Goal: Information Seeking & Learning: Learn about a topic

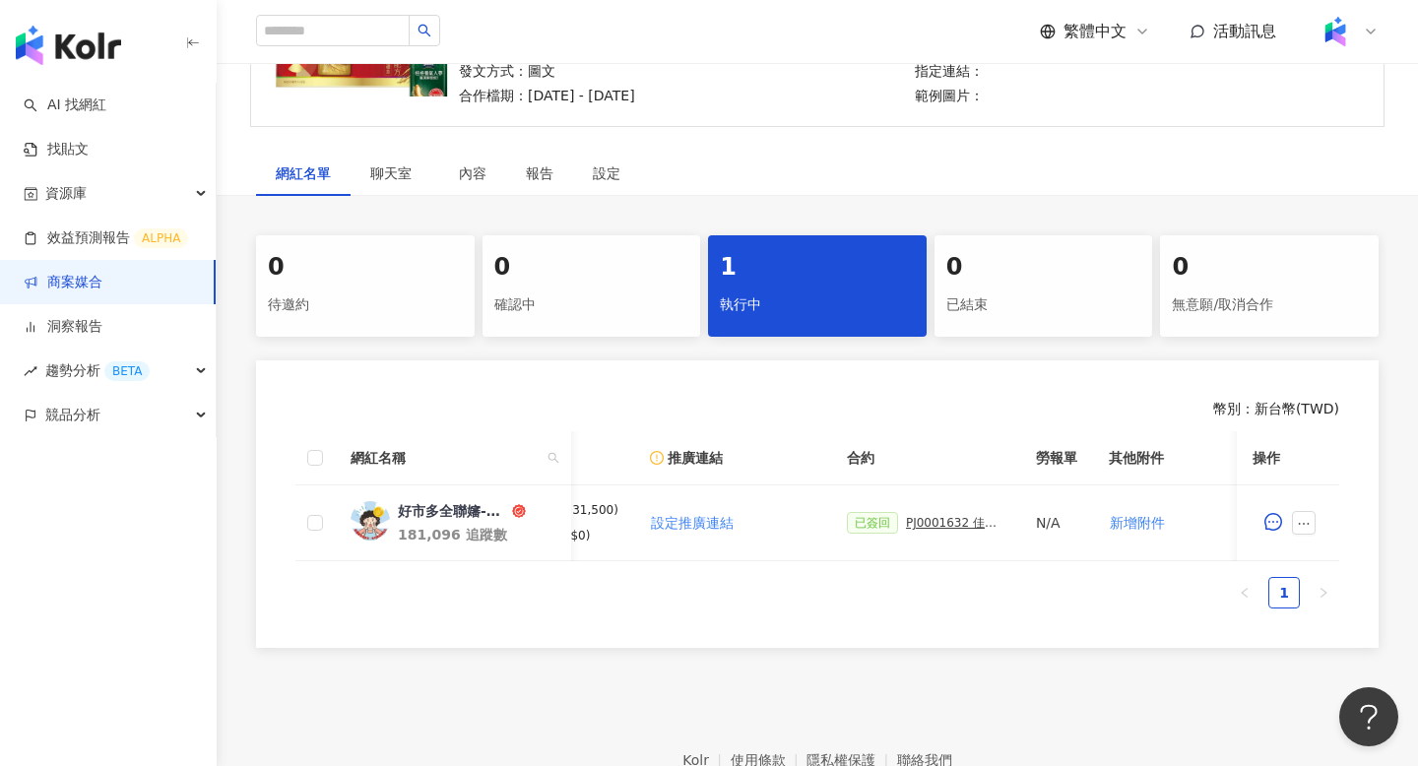
scroll to position [244, 0]
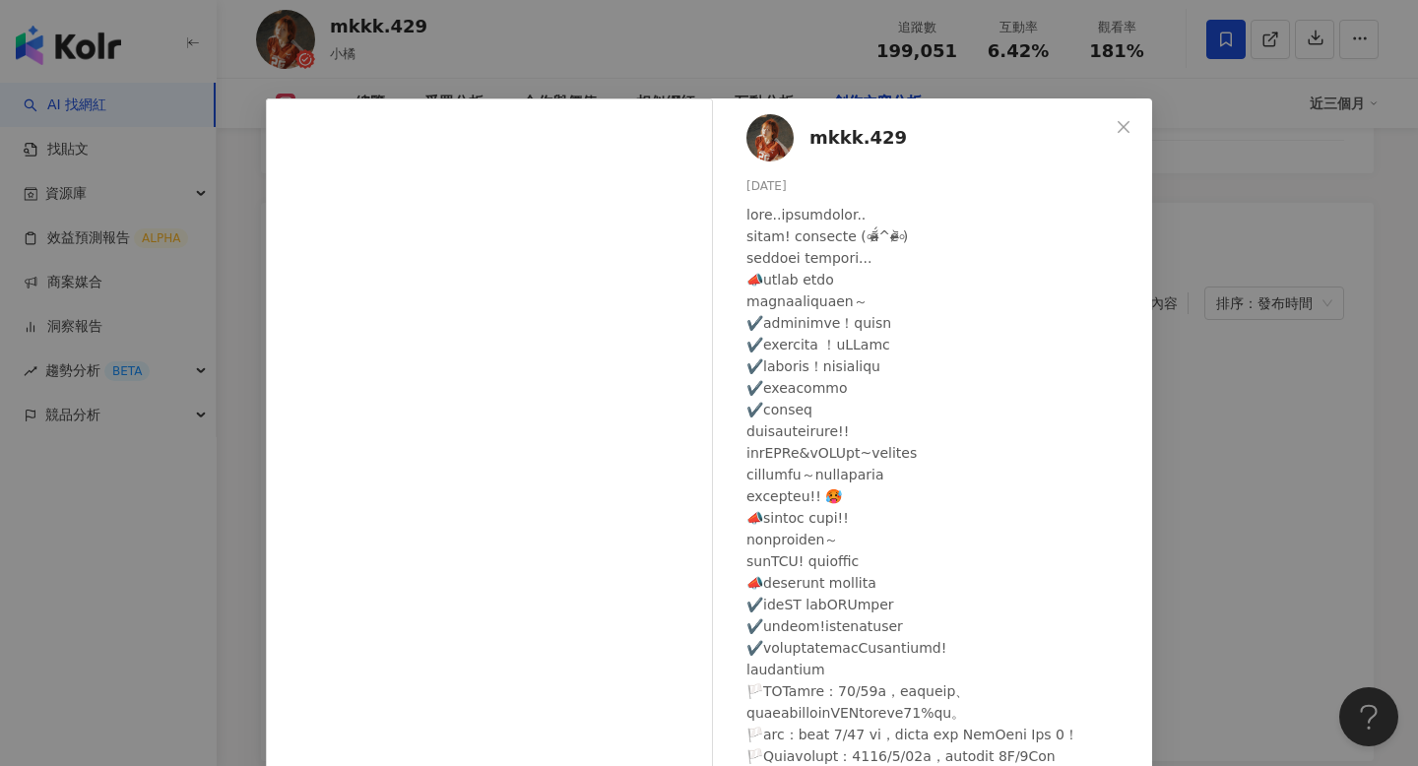
scroll to position [145, 0]
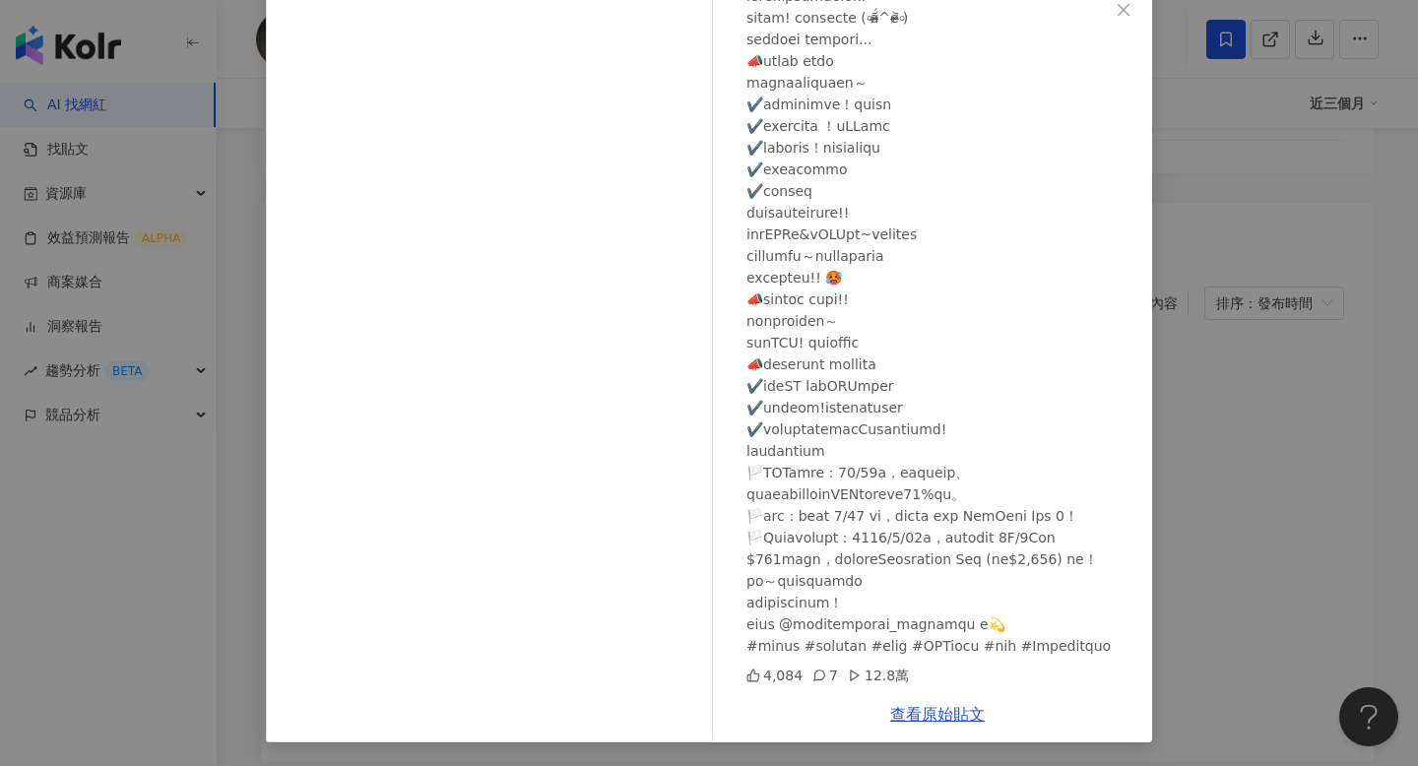
click at [1217, 299] on div "mkkk.429 [DATE] 4,084 7 12.8萬 查看原始貼文" at bounding box center [709, 383] width 1418 height 766
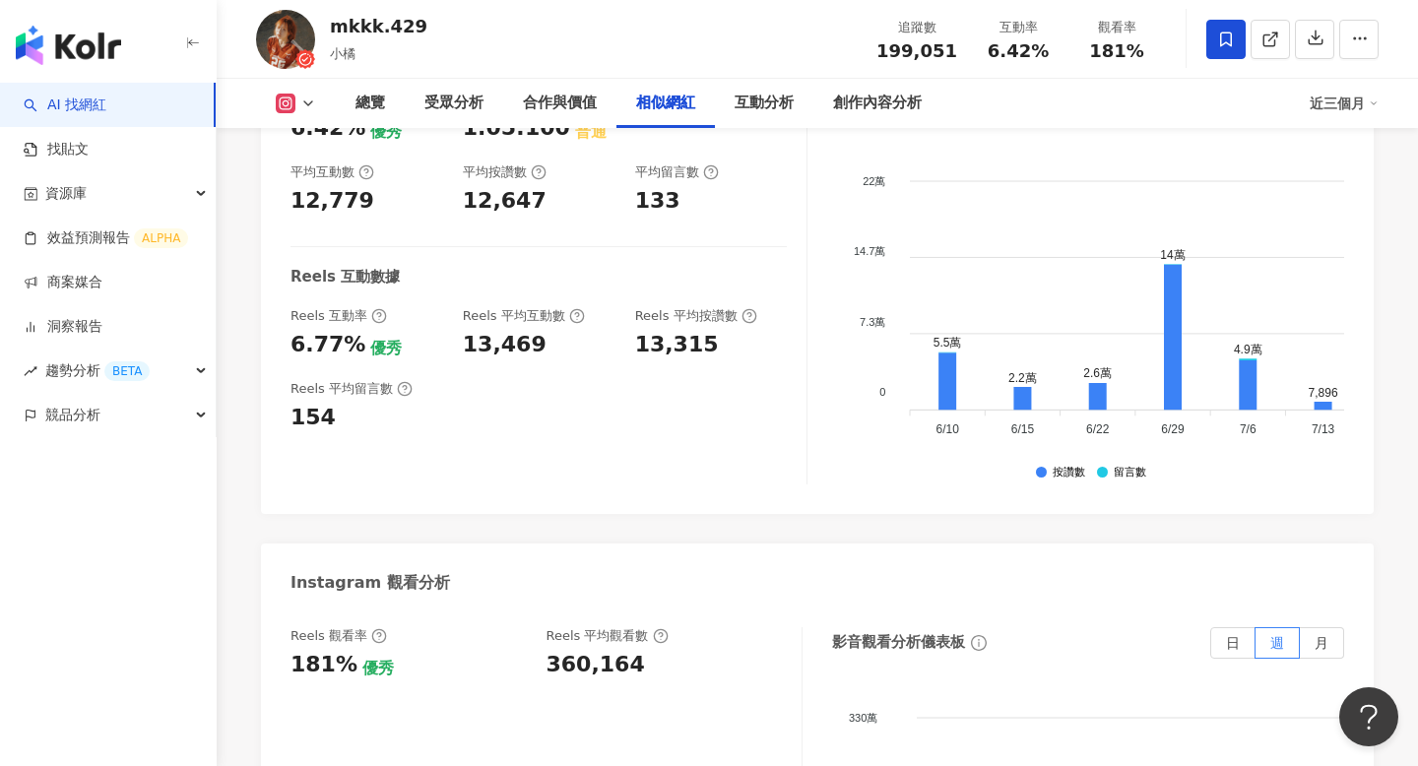
scroll to position [2773, 0]
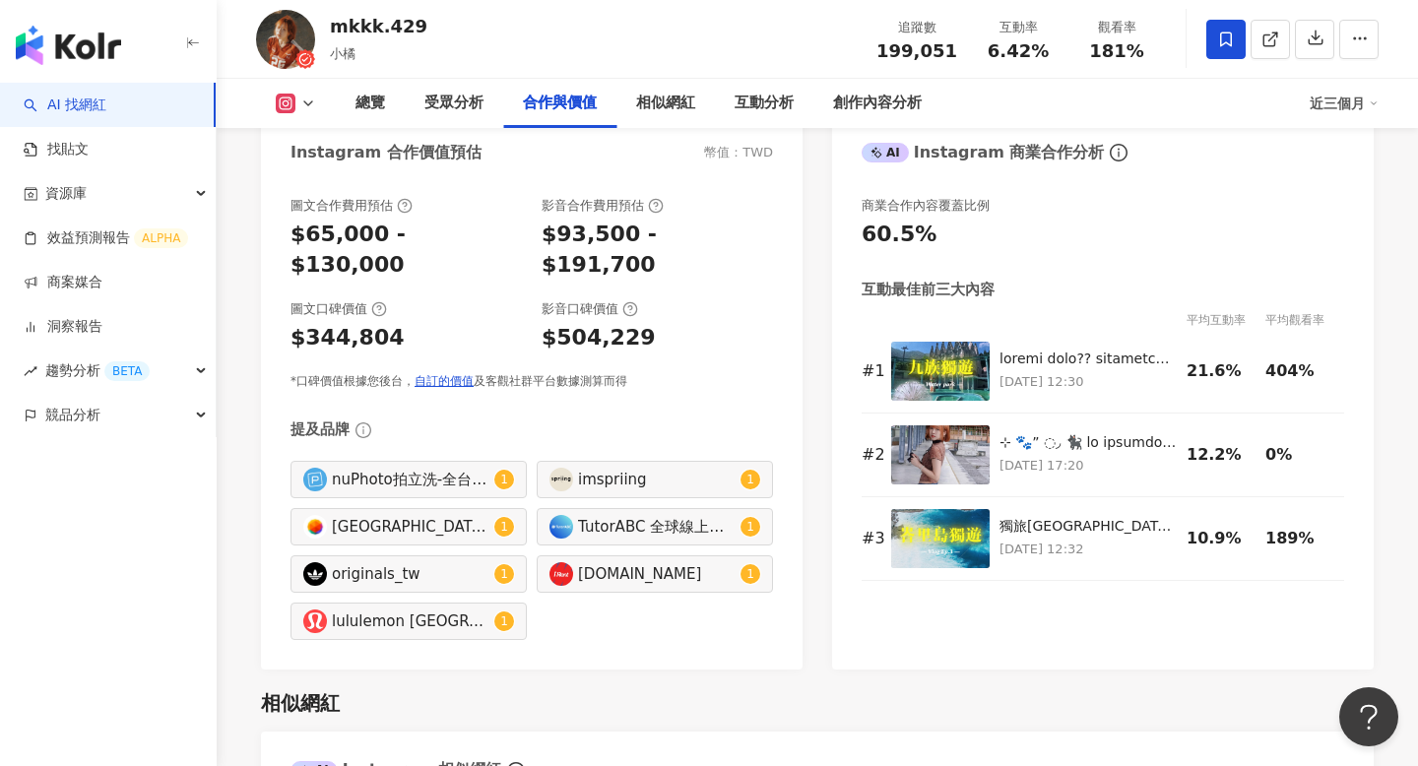
click at [106, 97] on link "AI 找網紅" at bounding box center [65, 106] width 83 height 20
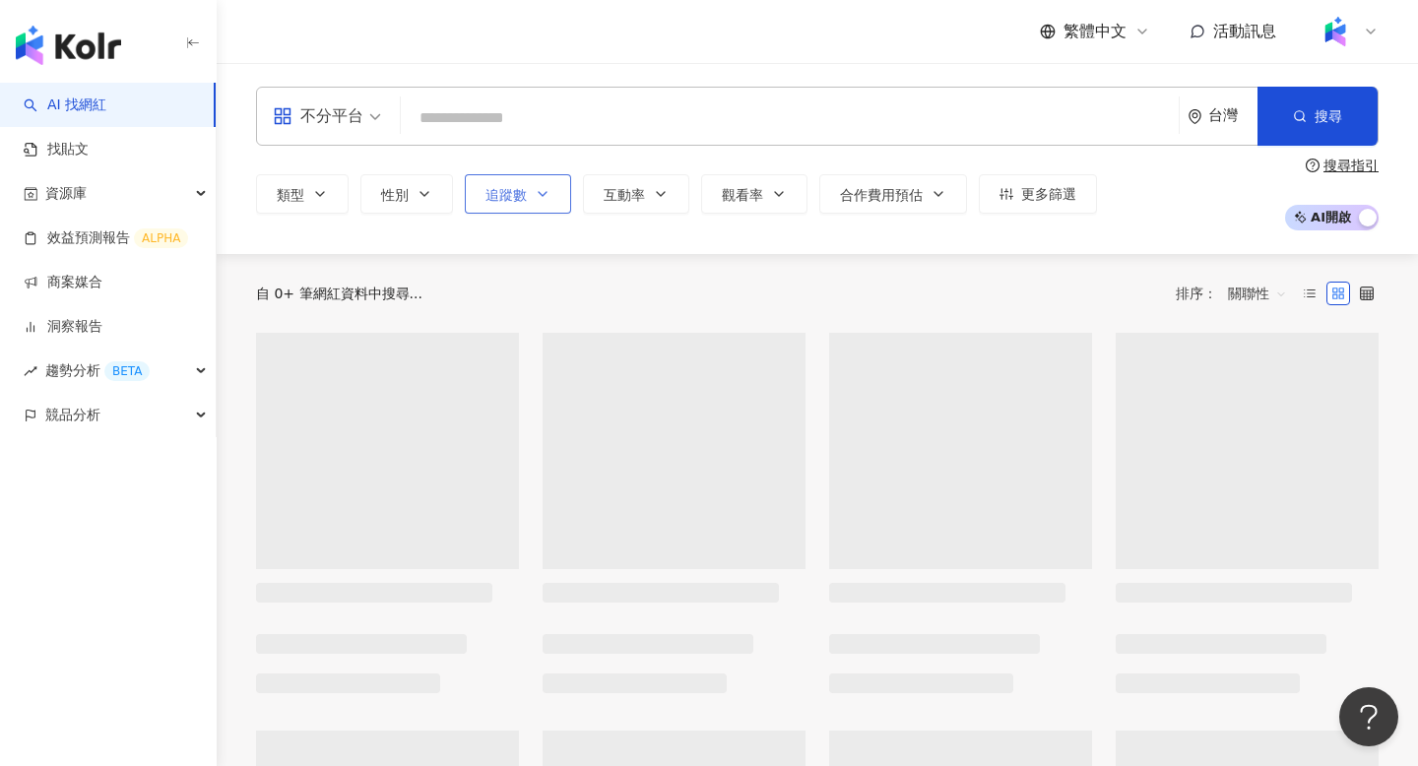
click at [527, 188] on div "類型 性別 追蹤數 互動率 觀看率 合作費用預估 更多篩選" at bounding box center [676, 193] width 841 height 39
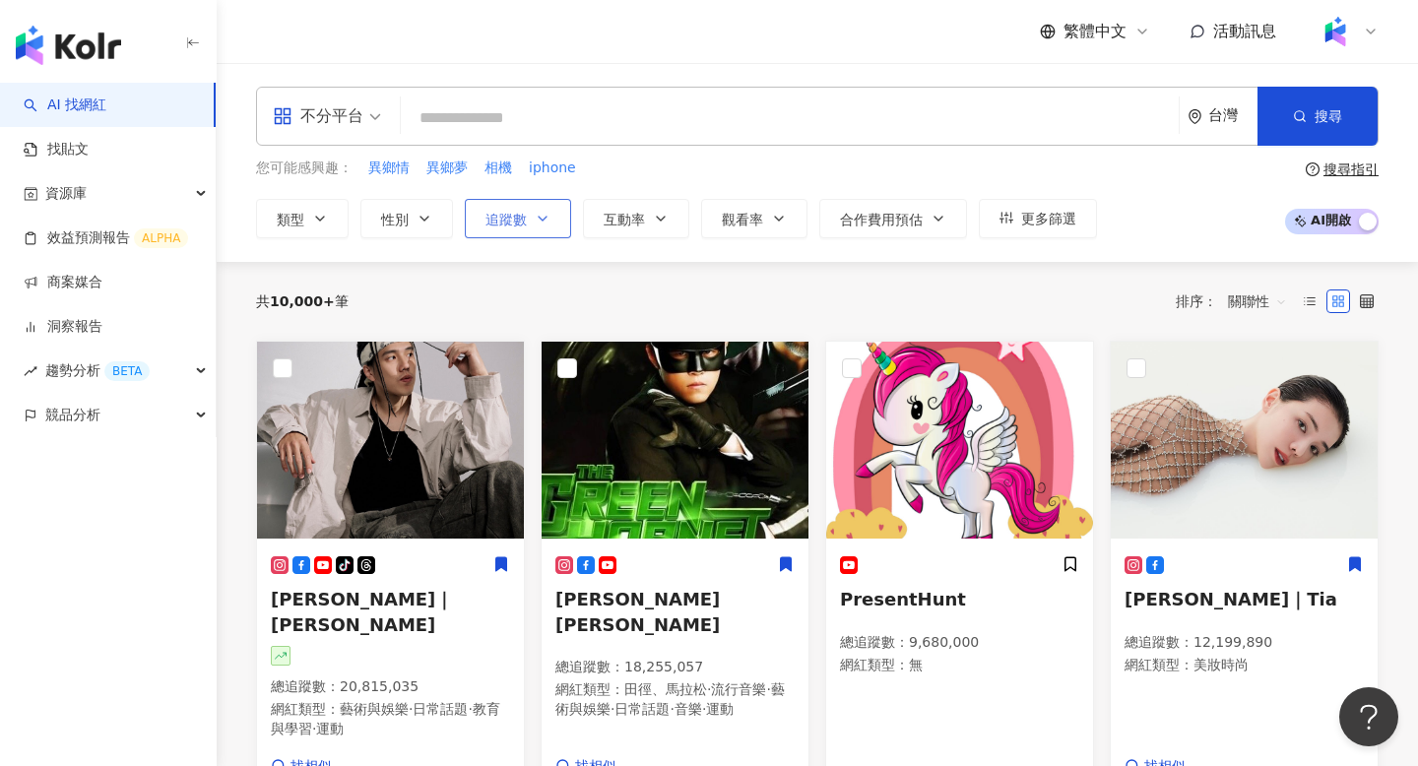
click at [537, 208] on button "追蹤數" at bounding box center [518, 218] width 106 height 39
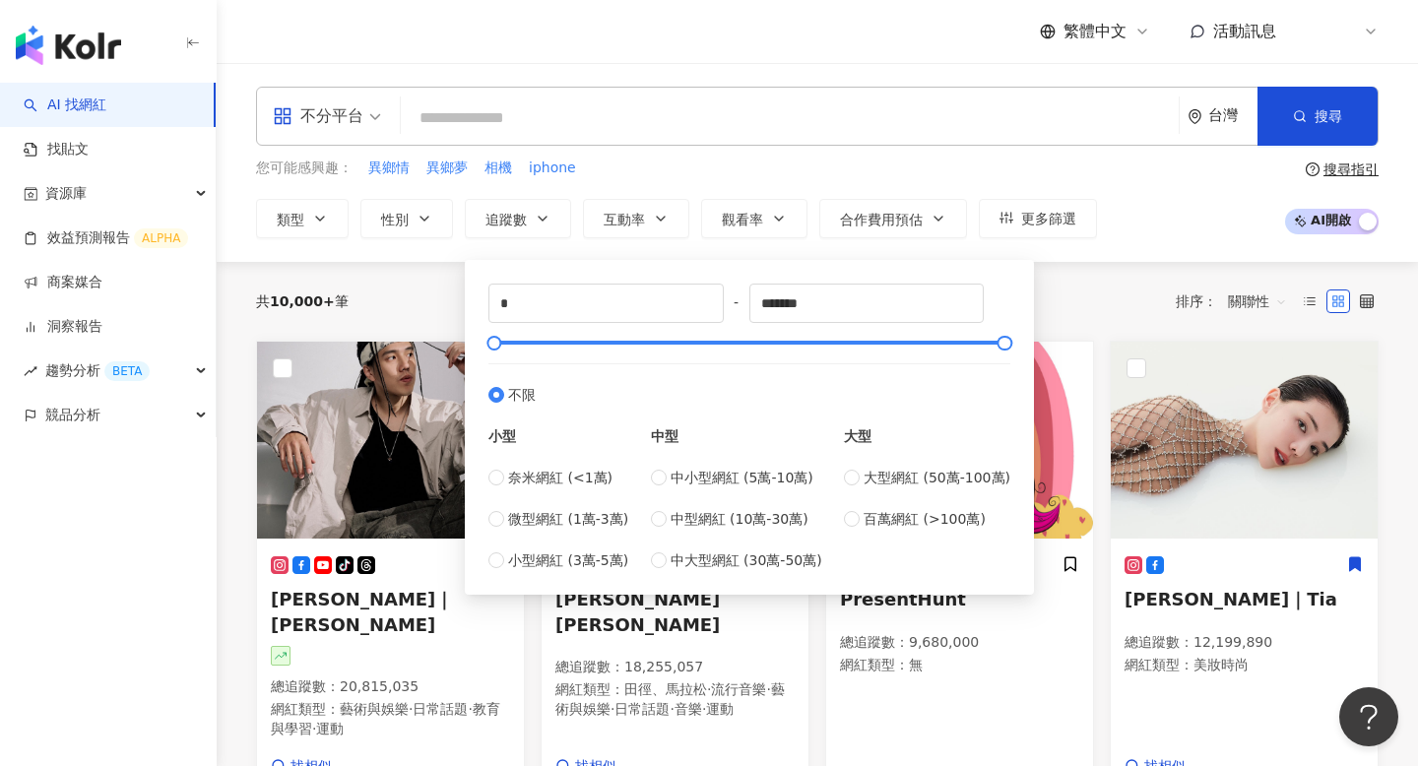
click at [431, 271] on div "共 10,000+ 筆 排序： 關聯性" at bounding box center [817, 301] width 1123 height 79
